Goal: Transaction & Acquisition: Purchase product/service

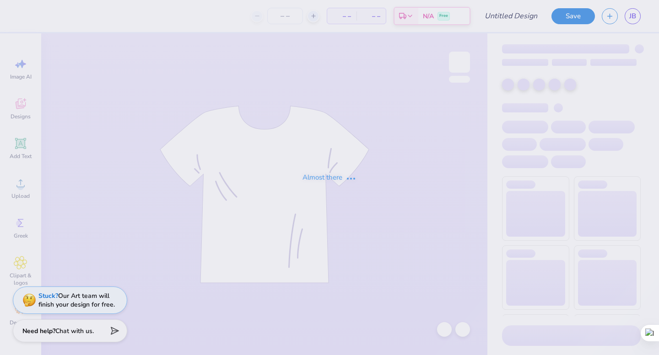
type input "[PERSON_NAME] : [PERSON_NAME][GEOGRAPHIC_DATA][PERSON_NAME]"
type input "24"
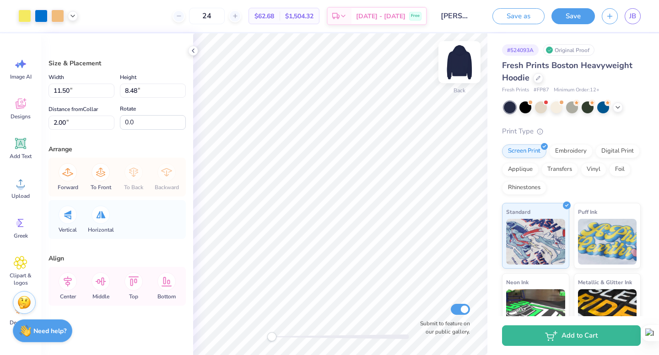
click at [461, 63] on img at bounding box center [459, 62] width 37 height 37
click at [420, 293] on icon at bounding box center [422, 291] width 8 height 8
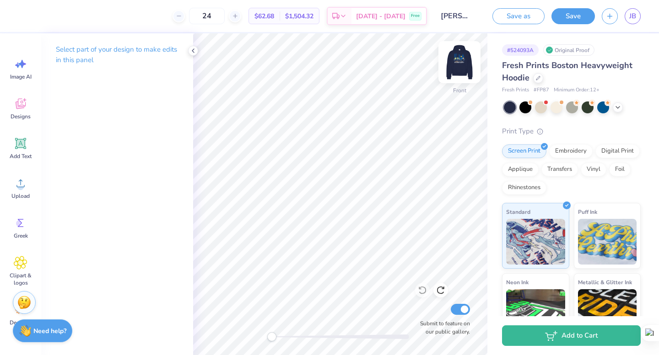
click at [458, 60] on img at bounding box center [459, 62] width 37 height 37
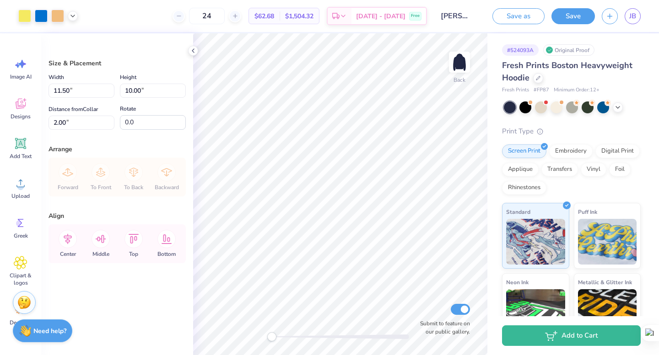
type input "1.75"
click at [456, 54] on img at bounding box center [459, 62] width 37 height 37
type input "5.59"
type input "12.69"
type input "11.03"
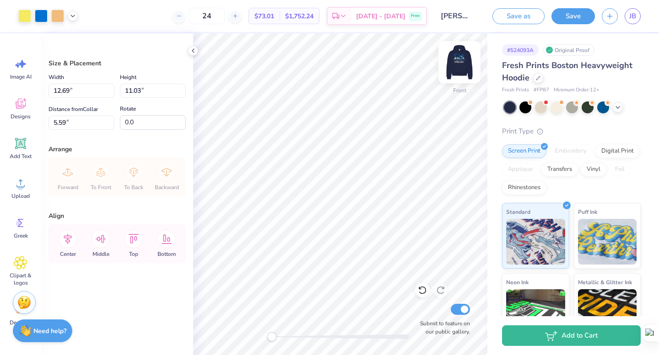
type input "13.70"
type input "11.92"
type input "5.56"
type input "14.76"
type input "12.83"
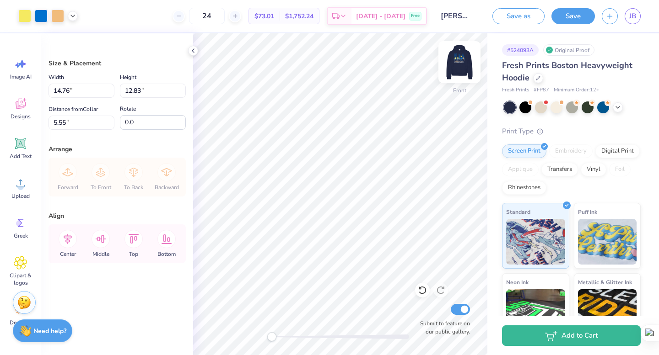
type input "5.32"
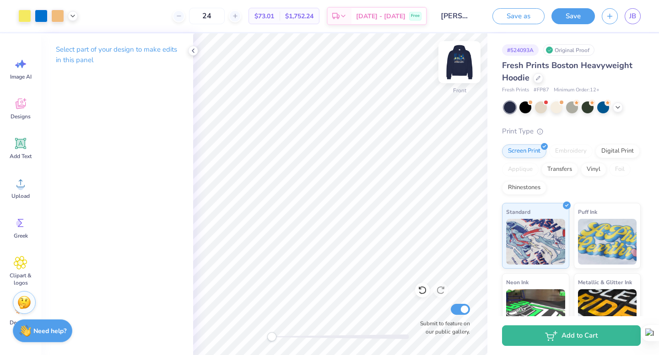
click at [451, 61] on img at bounding box center [459, 62] width 37 height 37
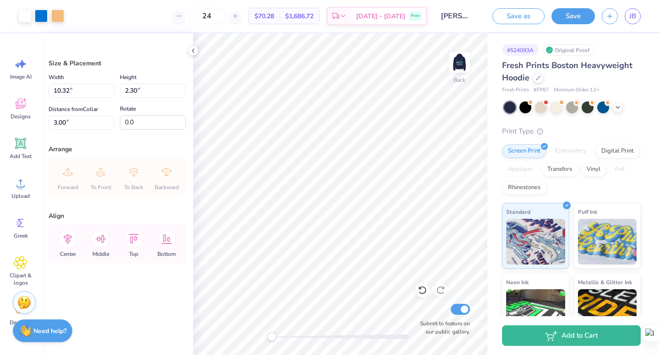
type input "3.00"
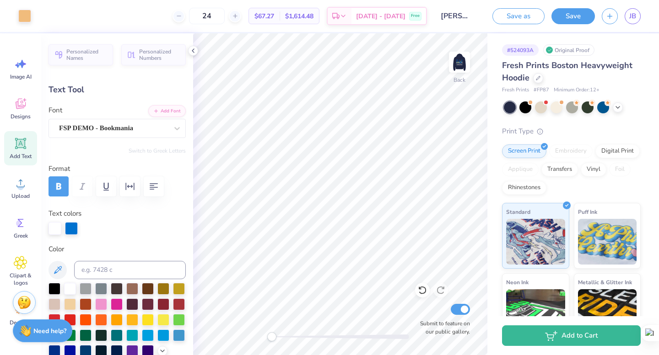
type input "8.46"
type input "2.06"
type input "3.00"
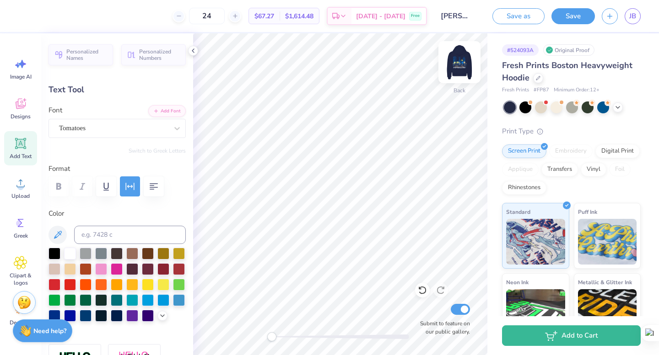
click at [461, 58] on img at bounding box center [459, 62] width 37 height 37
type input "8.65"
type input "2.11"
type input "5.04"
click at [25, 17] on div at bounding box center [24, 15] width 13 height 13
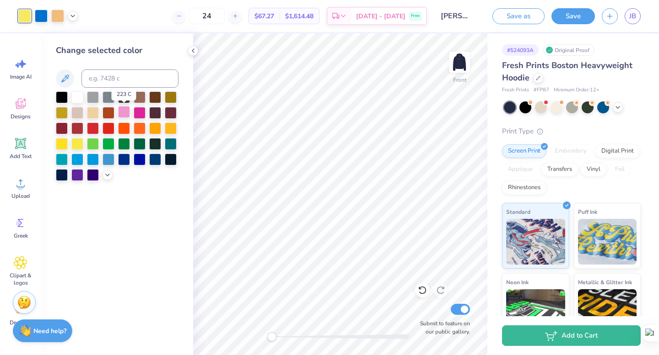
click at [125, 110] on div at bounding box center [124, 112] width 12 height 12
click at [108, 160] on div at bounding box center [108, 159] width 12 height 12
click at [96, 160] on div at bounding box center [93, 159] width 12 height 12
click at [76, 160] on div at bounding box center [77, 159] width 12 height 12
click at [57, 16] on div at bounding box center [57, 15] width 13 height 13
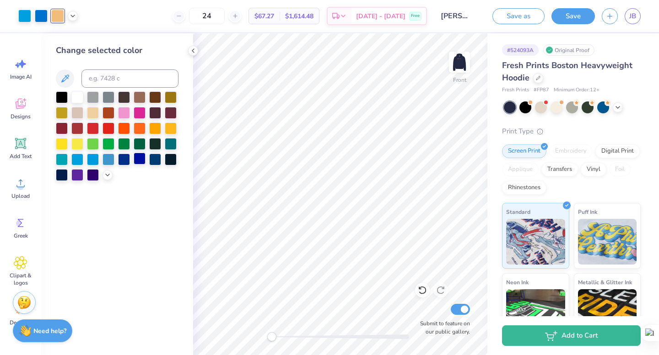
click at [138, 160] on div at bounding box center [140, 159] width 12 height 12
click at [122, 160] on div at bounding box center [124, 159] width 12 height 12
click at [106, 159] on div at bounding box center [108, 159] width 12 height 12
click at [93, 160] on div at bounding box center [93, 159] width 12 height 12
click at [78, 114] on div at bounding box center [77, 112] width 12 height 12
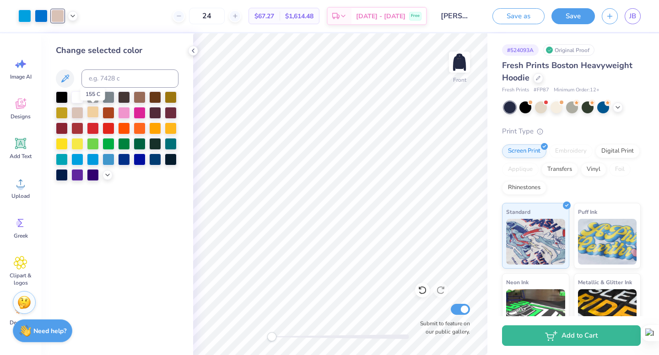
click at [90, 113] on div at bounding box center [93, 112] width 12 height 12
click at [132, 95] on div at bounding box center [117, 136] width 123 height 90
click at [135, 96] on div at bounding box center [140, 97] width 12 height 12
click at [77, 114] on div at bounding box center [77, 112] width 12 height 12
click at [93, 112] on div at bounding box center [93, 112] width 12 height 12
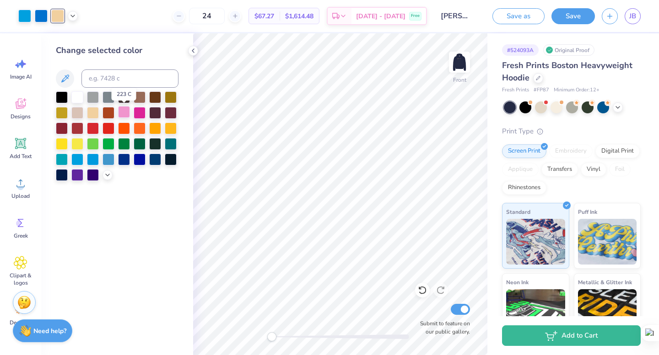
click at [124, 113] on div at bounding box center [124, 112] width 12 height 12
click at [91, 117] on div at bounding box center [93, 112] width 12 height 12
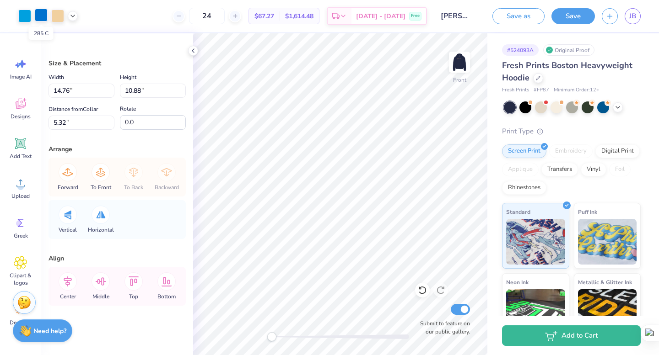
click at [39, 14] on div at bounding box center [41, 15] width 13 height 13
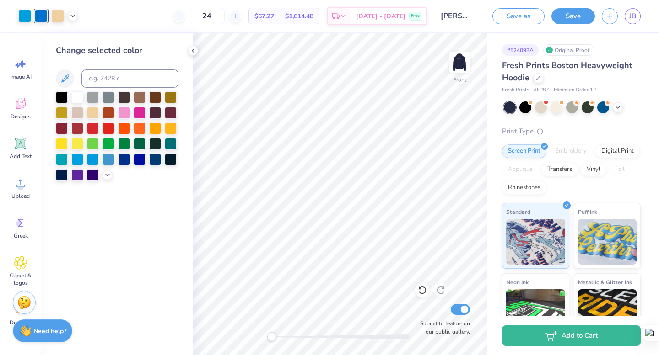
click at [117, 194] on div "Change selected color" at bounding box center [117, 194] width 152 height 322
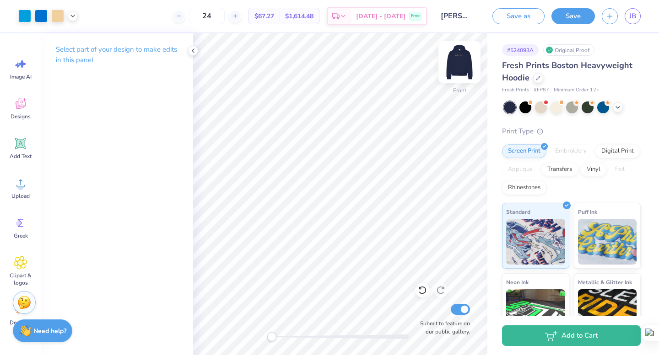
click at [453, 60] on img at bounding box center [459, 62] width 37 height 37
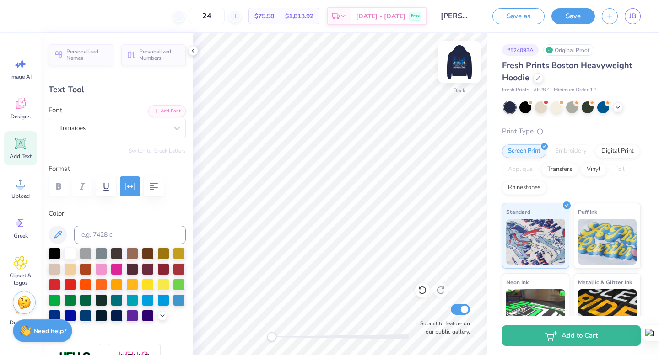
scroll to position [0, 1]
type textarea "find your home go greek"
type input "8.59"
type input "3.34"
type input "2.36"
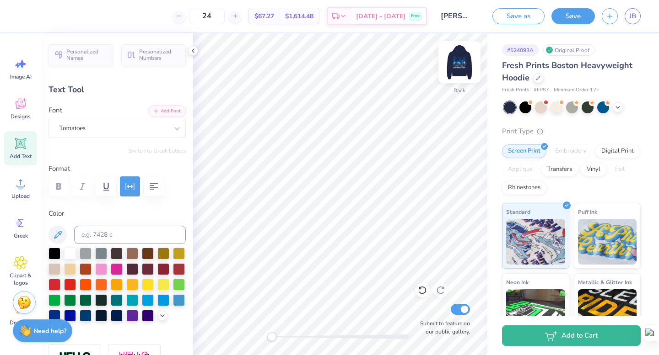
scroll to position [0, 0]
click at [151, 187] on icon "button" at bounding box center [154, 186] width 8 height 6
type input "8.45"
type input "3.00"
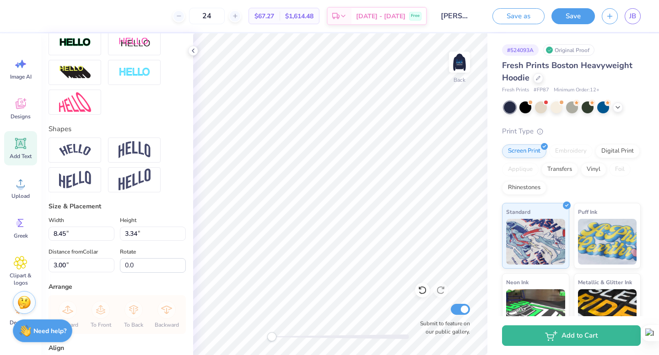
scroll to position [0, 0]
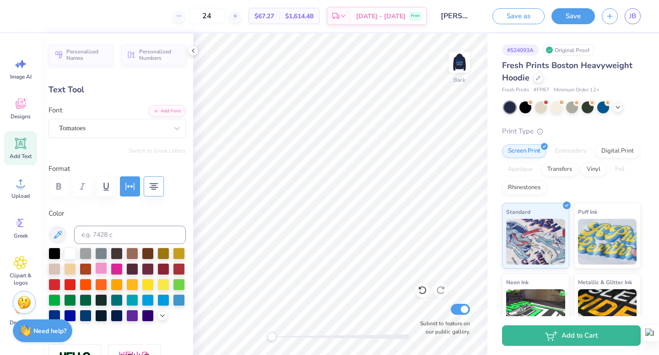
click at [101, 270] on div at bounding box center [101, 269] width 12 height 12
click at [458, 53] on img at bounding box center [459, 62] width 37 height 37
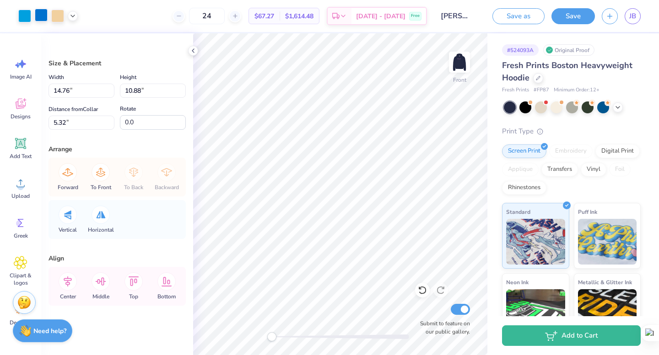
click at [42, 17] on div at bounding box center [41, 15] width 13 height 13
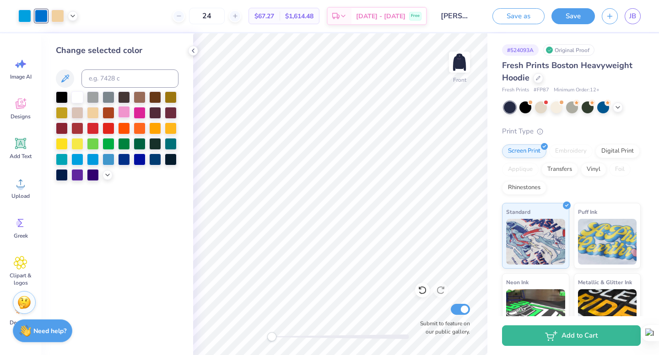
click at [123, 111] on div at bounding box center [124, 112] width 12 height 12
click at [140, 114] on div at bounding box center [140, 112] width 12 height 12
click at [120, 113] on div at bounding box center [124, 112] width 12 height 12
click at [28, 13] on div at bounding box center [24, 15] width 13 height 13
click at [79, 144] on div at bounding box center [77, 143] width 12 height 12
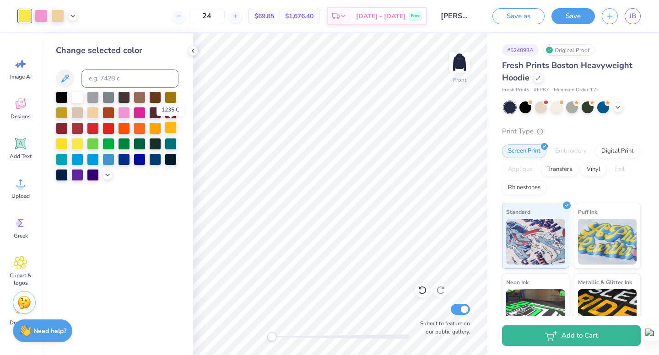
click at [173, 129] on div at bounding box center [171, 128] width 12 height 12
click at [137, 107] on div at bounding box center [140, 112] width 12 height 12
click at [128, 109] on div at bounding box center [124, 112] width 12 height 12
click at [79, 113] on div at bounding box center [77, 112] width 12 height 12
click at [104, 158] on div at bounding box center [108, 159] width 12 height 12
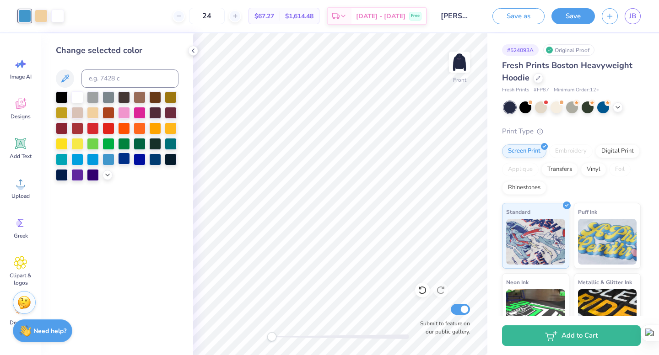
click at [125, 160] on div at bounding box center [124, 159] width 12 height 12
click at [140, 163] on div at bounding box center [140, 159] width 12 height 12
click at [160, 161] on div at bounding box center [155, 159] width 12 height 12
click at [171, 161] on div at bounding box center [171, 159] width 12 height 12
click at [75, 140] on div at bounding box center [77, 143] width 12 height 12
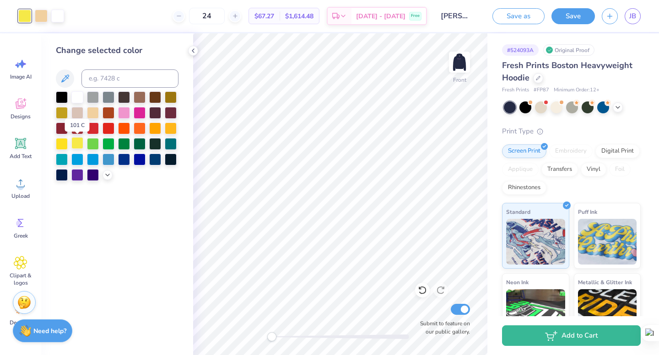
click at [77, 141] on div at bounding box center [77, 143] width 12 height 12
click at [63, 76] on icon at bounding box center [64, 78] width 11 height 11
click at [108, 74] on input at bounding box center [129, 79] width 97 height 18
click at [105, 175] on icon at bounding box center [107, 174] width 7 height 7
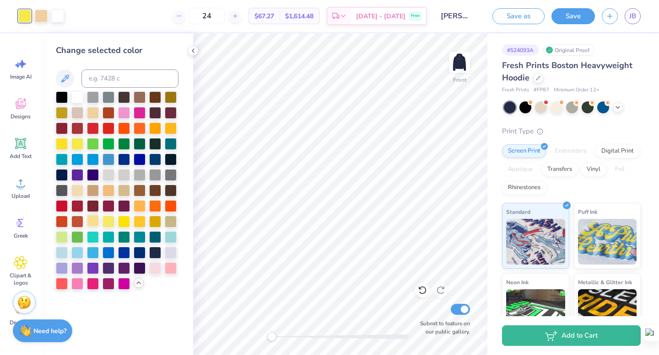
click at [93, 220] on div at bounding box center [93, 221] width 12 height 12
click at [61, 236] on div at bounding box center [62, 237] width 12 height 12
click at [64, 255] on div at bounding box center [62, 252] width 12 height 12
click at [76, 255] on div at bounding box center [77, 252] width 12 height 12
click at [64, 254] on div at bounding box center [62, 252] width 12 height 12
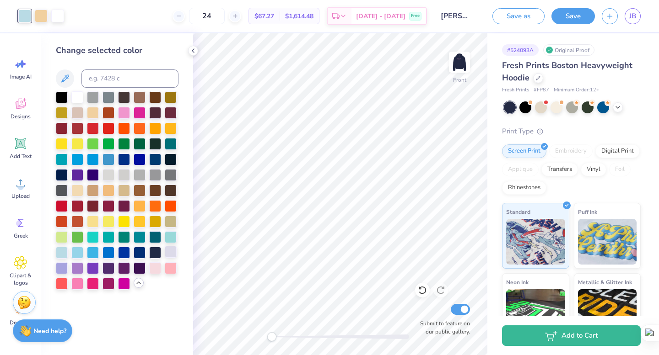
click at [172, 256] on div at bounding box center [171, 252] width 12 height 12
click at [74, 254] on div at bounding box center [77, 252] width 12 height 12
click at [152, 271] on div at bounding box center [155, 268] width 12 height 12
click at [166, 271] on div at bounding box center [171, 268] width 12 height 12
click at [72, 282] on div at bounding box center [77, 283] width 12 height 12
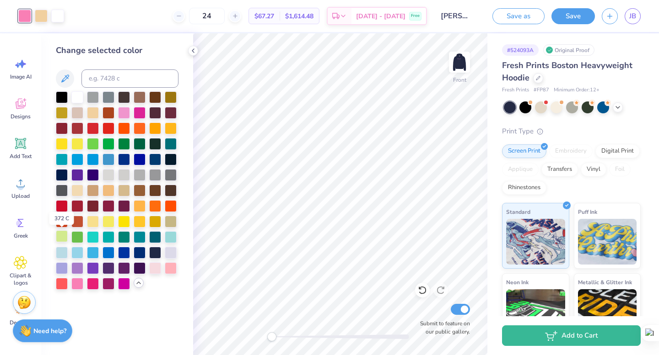
click at [61, 238] on div at bounding box center [62, 237] width 12 height 12
click at [62, 251] on div at bounding box center [62, 252] width 12 height 12
click at [76, 253] on div at bounding box center [77, 252] width 12 height 12
click at [67, 253] on div at bounding box center [62, 252] width 12 height 12
click at [60, 16] on div at bounding box center [57, 15] width 13 height 13
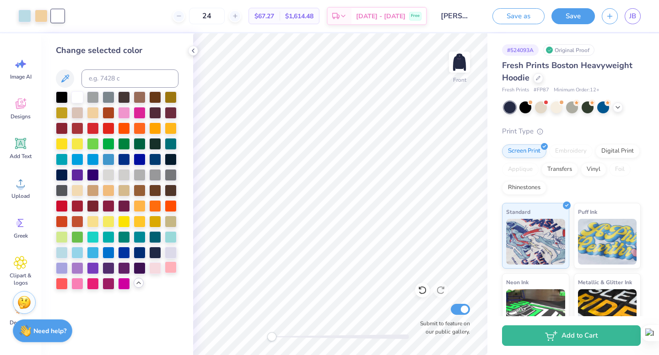
click at [172, 269] on div at bounding box center [171, 268] width 12 height 12
click at [161, 268] on div at bounding box center [155, 268] width 12 height 12
click at [167, 268] on div at bounding box center [171, 268] width 12 height 12
click at [94, 284] on div at bounding box center [93, 283] width 12 height 12
click at [126, 115] on div at bounding box center [124, 112] width 12 height 12
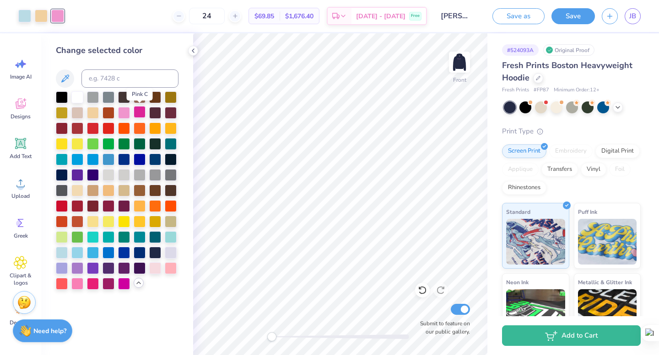
click at [139, 115] on div at bounding box center [140, 112] width 12 height 12
click at [127, 116] on div at bounding box center [124, 112] width 12 height 12
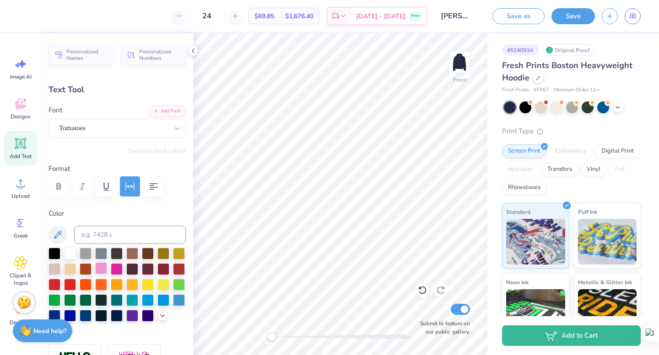
click at [101, 268] on div at bounding box center [101, 269] width 12 height 12
click at [455, 64] on img at bounding box center [459, 62] width 37 height 37
type input "8.45"
type input "3.34"
type input "3.00"
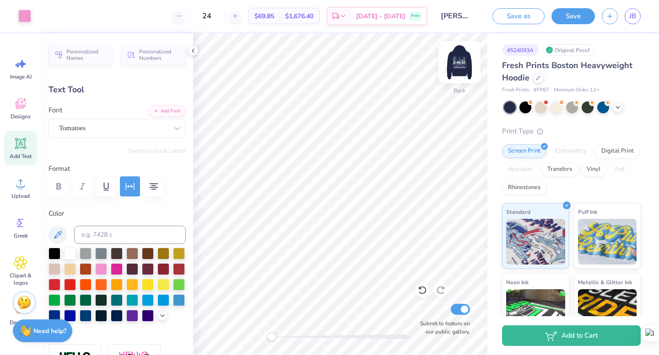
click at [458, 66] on img at bounding box center [459, 62] width 37 height 37
click at [452, 57] on img at bounding box center [459, 62] width 37 height 37
click at [452, 57] on img at bounding box center [459, 62] width 18 height 18
click at [571, 23] on div "Save" at bounding box center [572, 16] width 43 height 16
click at [563, 14] on button "Save" at bounding box center [572, 15] width 43 height 16
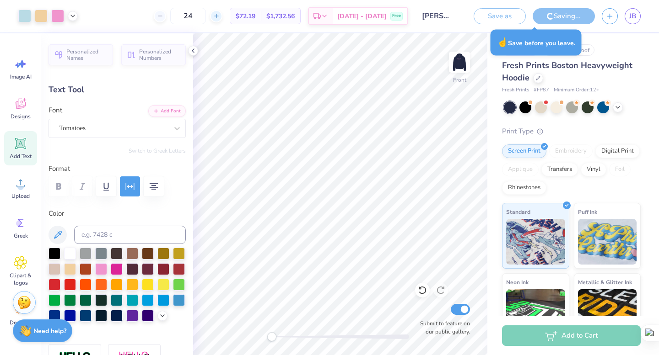
click at [220, 17] on icon at bounding box center [216, 16] width 6 height 6
click at [220, 15] on icon at bounding box center [216, 16] width 6 height 6
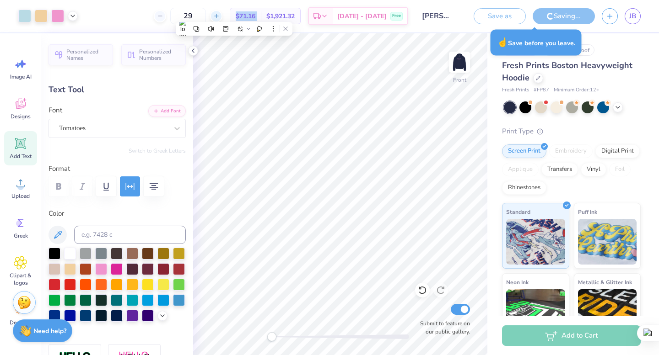
click at [220, 15] on icon at bounding box center [216, 16] width 6 height 6
type input "30"
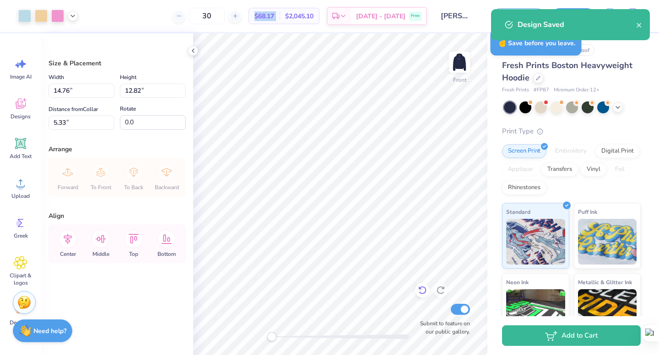
type input "12.26"
type input "10.65"
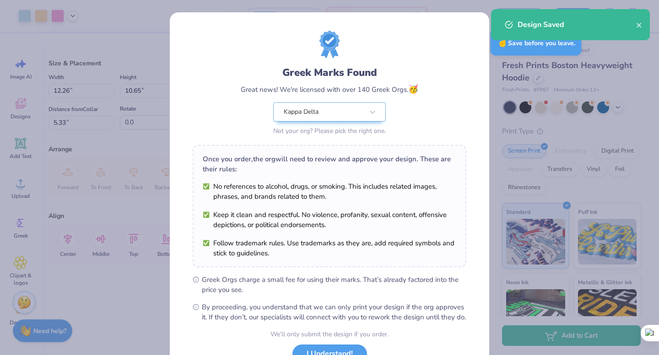
click at [359, 164] on body "Art colors 30 $68.17 Per Item $2,045.10 Total Est. Delivery [DATE] - [DATE] Fre…" at bounding box center [329, 177] width 659 height 355
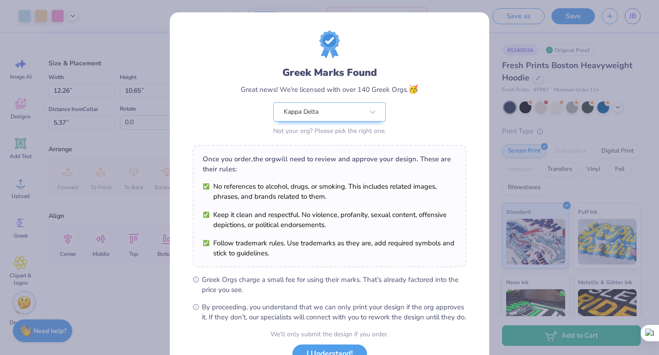
scroll to position [73, 0]
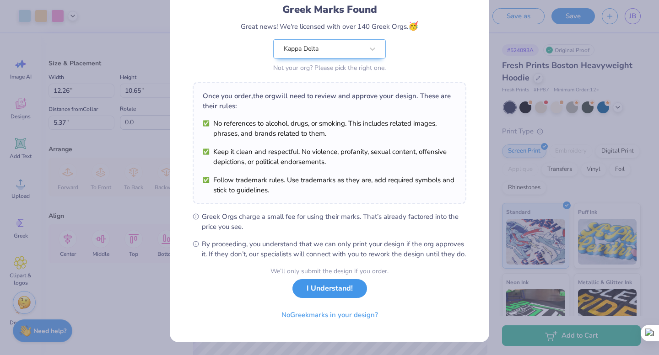
click at [351, 289] on button "I Understand!" at bounding box center [329, 288] width 75 height 19
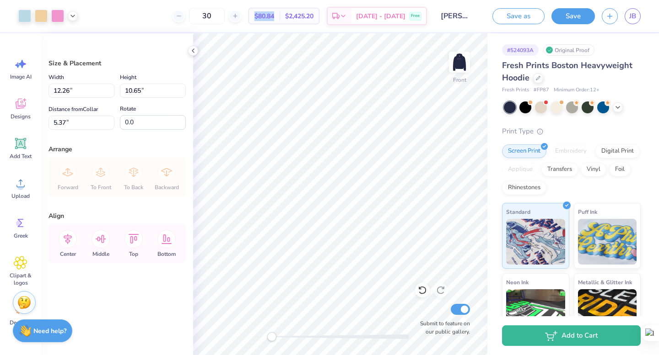
type input "5.30"
click at [425, 179] on div at bounding box center [376, 173] width 117 height 14
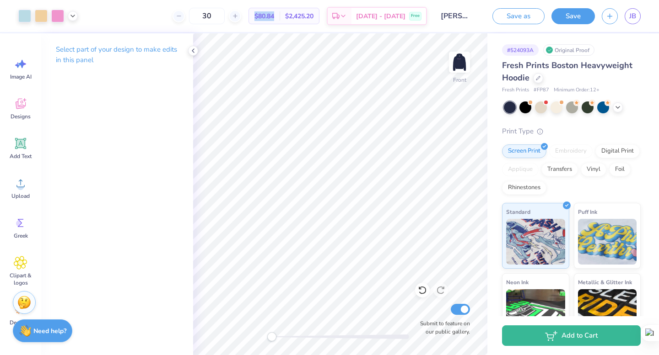
click at [274, 16] on span "$80.84" at bounding box center [264, 16] width 20 height 10
click at [463, 55] on img at bounding box center [459, 62] width 37 height 37
